Goal: Task Accomplishment & Management: Use online tool/utility

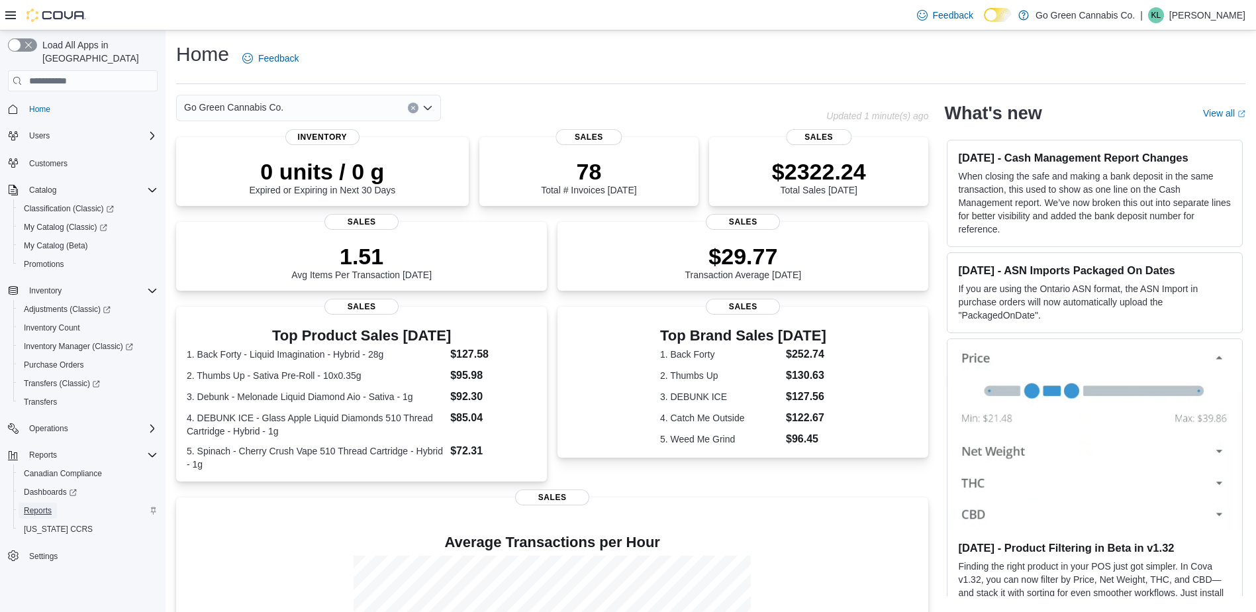
click at [37, 505] on span "Reports" at bounding box center [38, 510] width 28 height 11
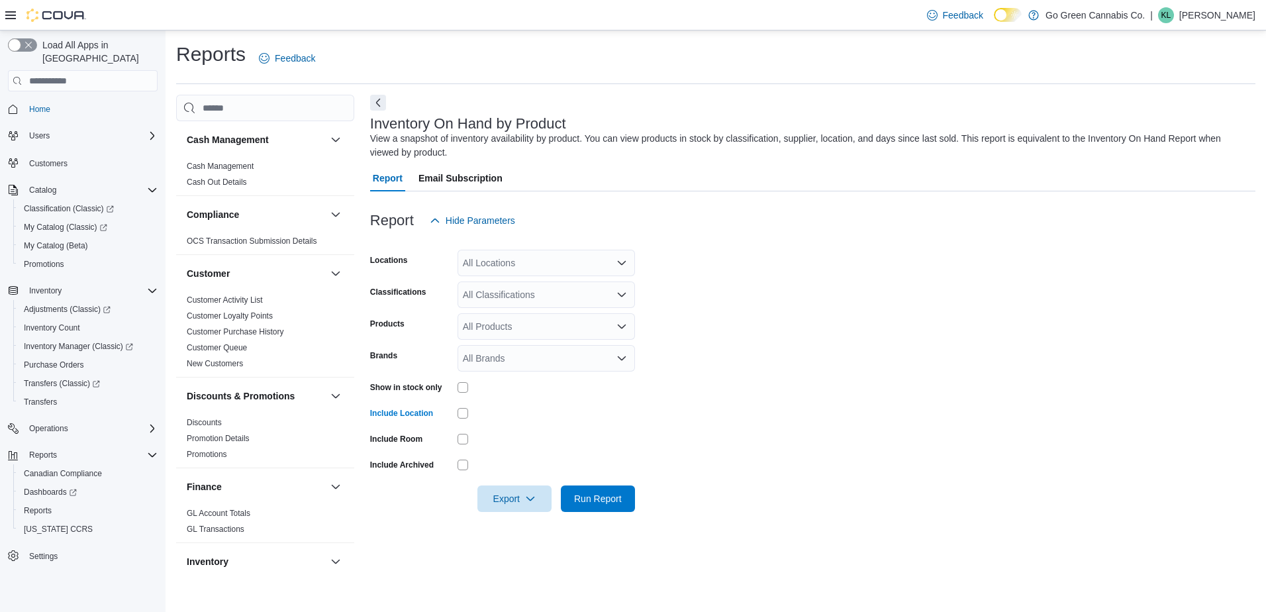
click at [572, 301] on div "All Classifications" at bounding box center [546, 294] width 177 height 26
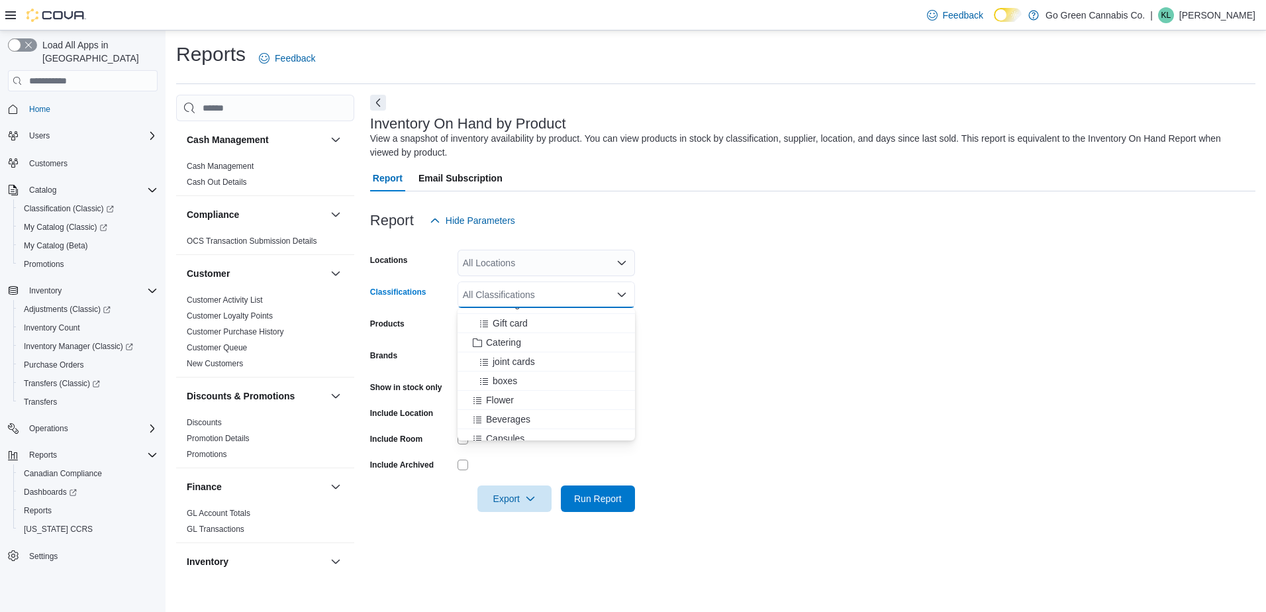
scroll to position [463, 0]
click at [503, 328] on span "Flower" at bounding box center [500, 333] width 28 height 13
click at [503, 335] on span "Beverages" at bounding box center [508, 333] width 44 height 13
click at [502, 369] on span "Pre-Roll" at bounding box center [503, 371] width 34 height 13
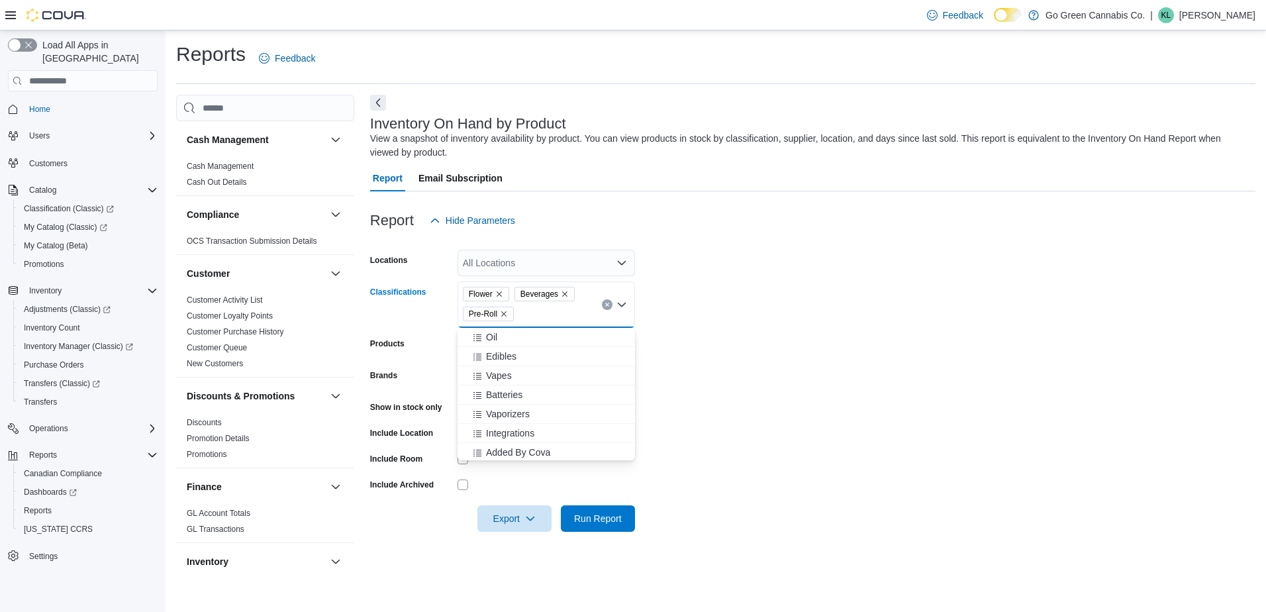
scroll to position [559, 0]
click at [499, 355] on span "Edibles" at bounding box center [501, 354] width 30 height 13
click at [497, 369] on span "Vapes" at bounding box center [499, 373] width 26 height 13
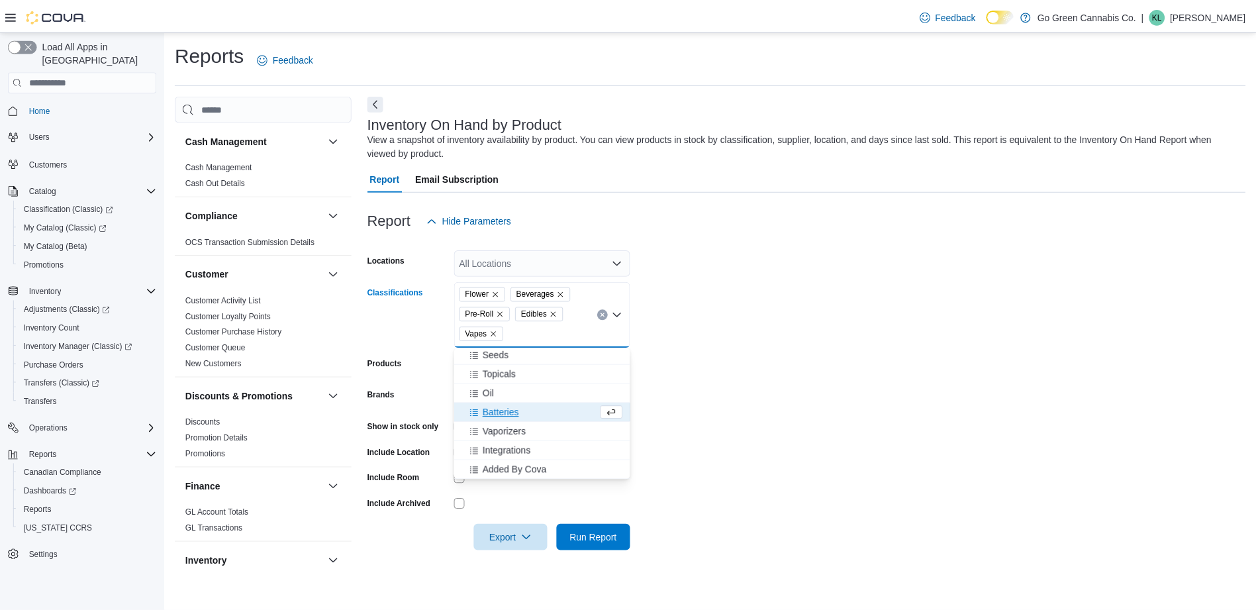
scroll to position [520, 0]
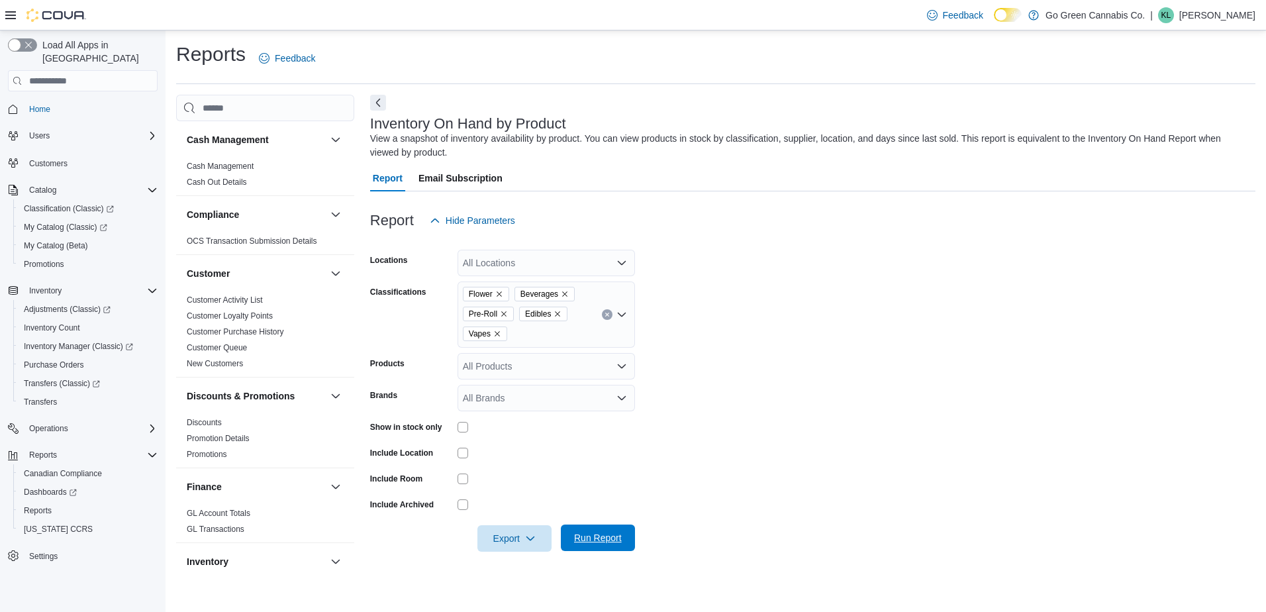
click at [622, 546] on span "Run Report" at bounding box center [598, 537] width 58 height 26
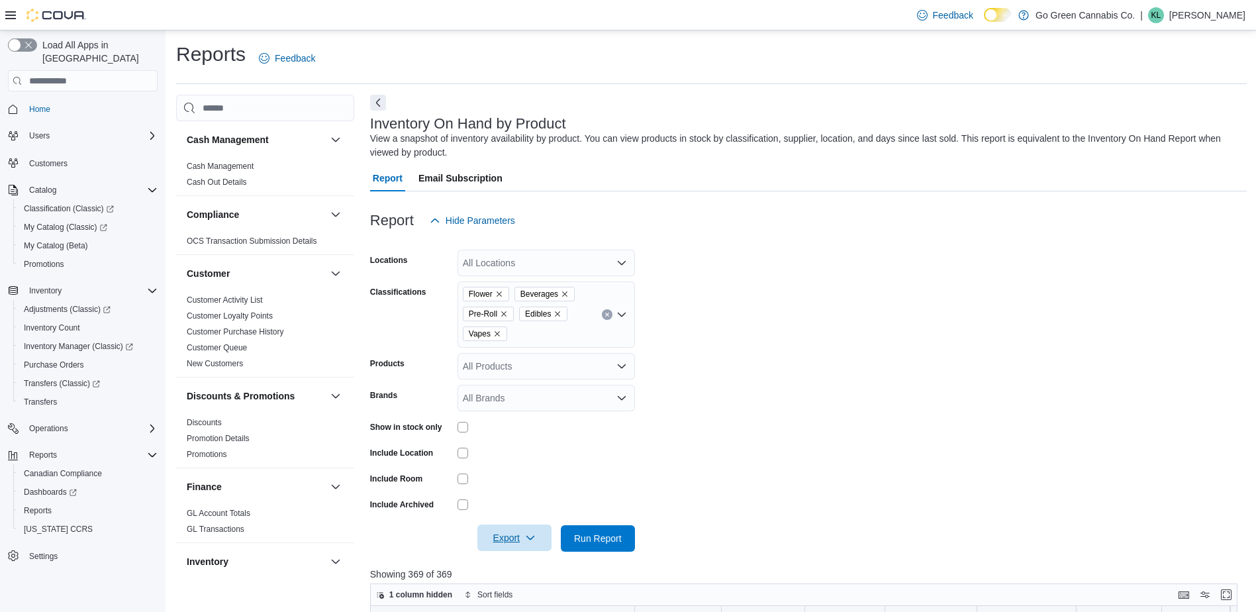
click at [489, 534] on span "Export" at bounding box center [514, 537] width 58 height 26
click at [508, 454] on span "Export to Excel" at bounding box center [515, 457] width 60 height 11
click at [42, 104] on span "Home" at bounding box center [39, 109] width 21 height 11
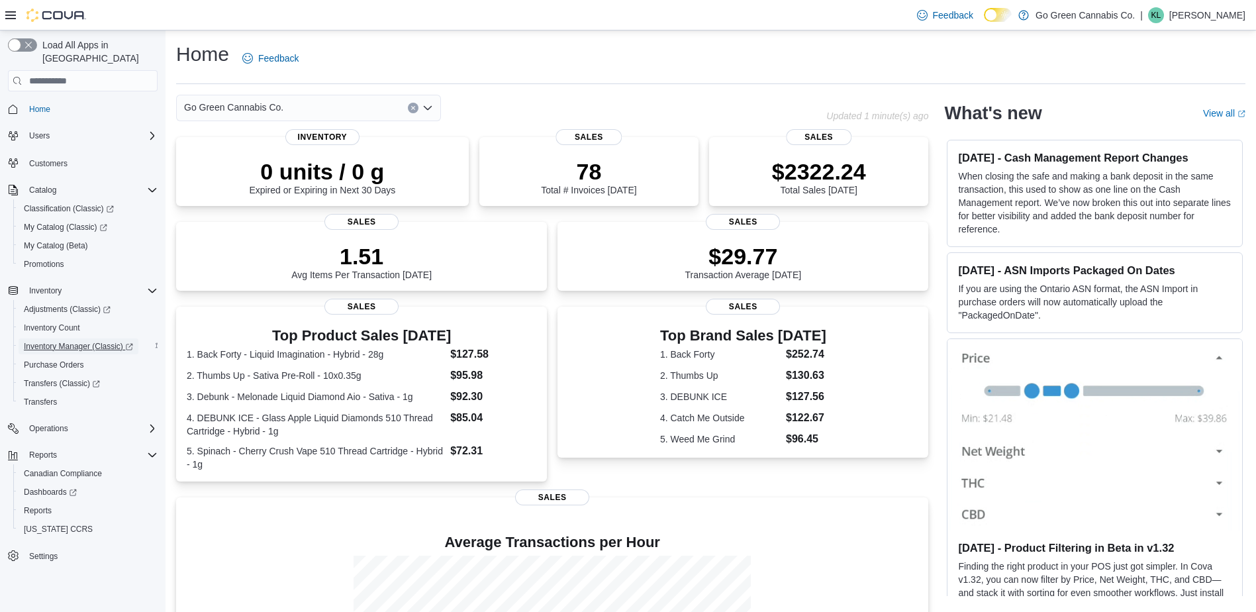
click at [52, 341] on span "Inventory Manager (Classic)" at bounding box center [78, 346] width 109 height 11
